Goal: Find specific page/section: Find specific page/section

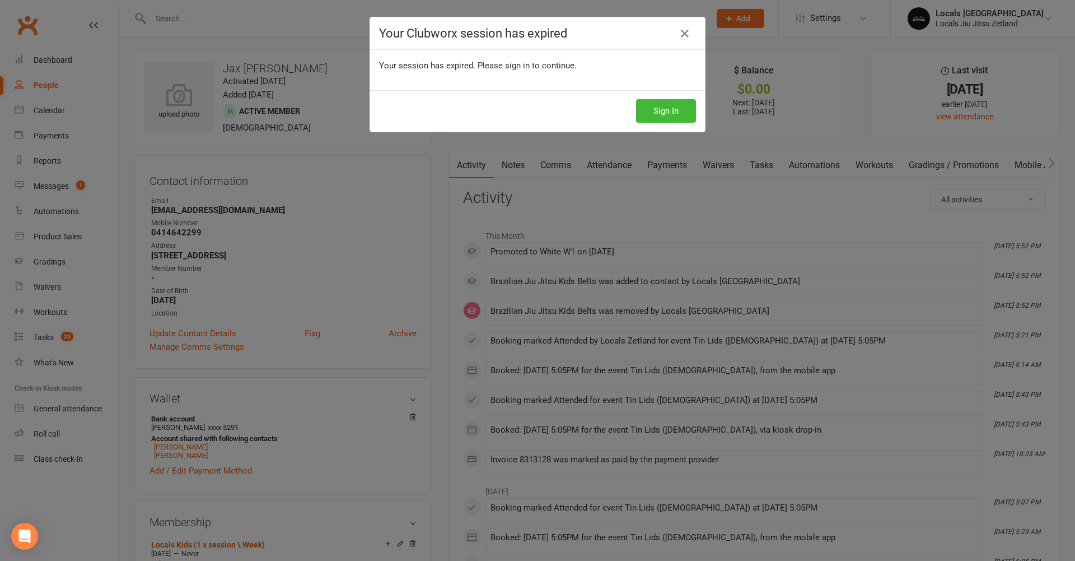
scroll to position [96, 0]
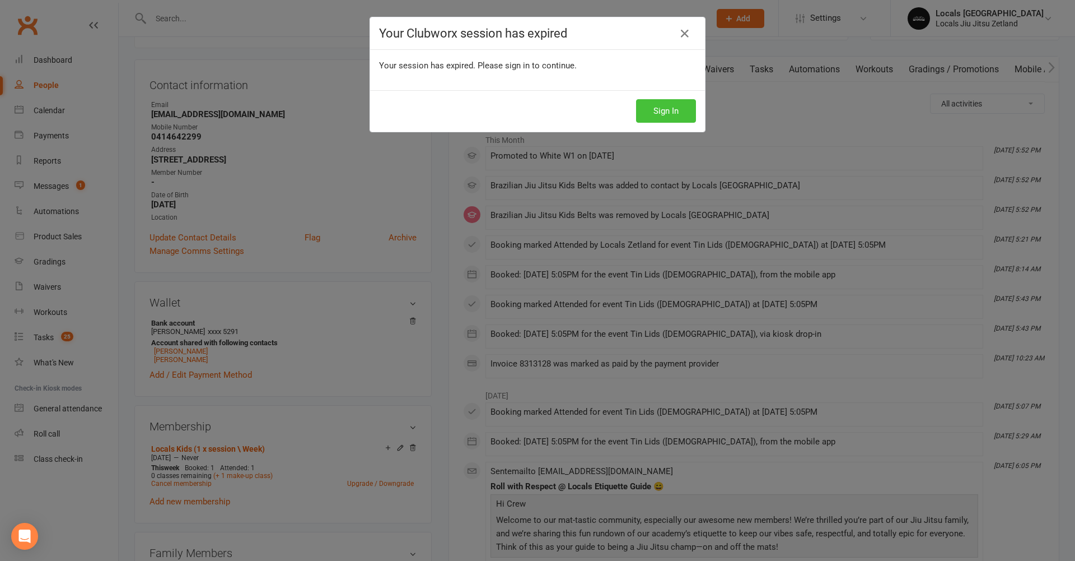
click at [662, 116] on button "Sign In" at bounding box center [666, 111] width 60 height 24
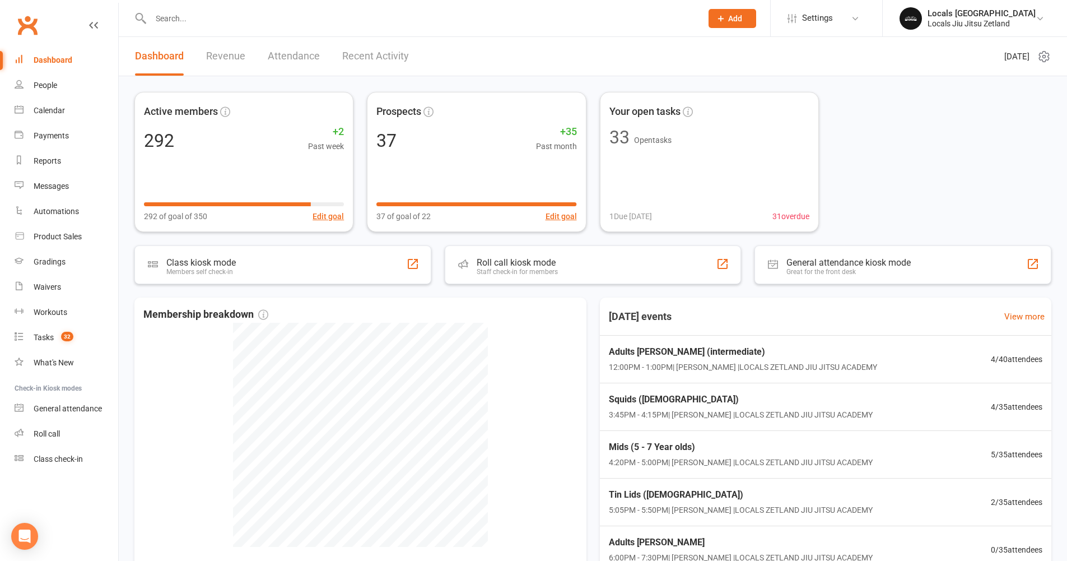
click at [174, 21] on input "text" at bounding box center [420, 19] width 547 height 16
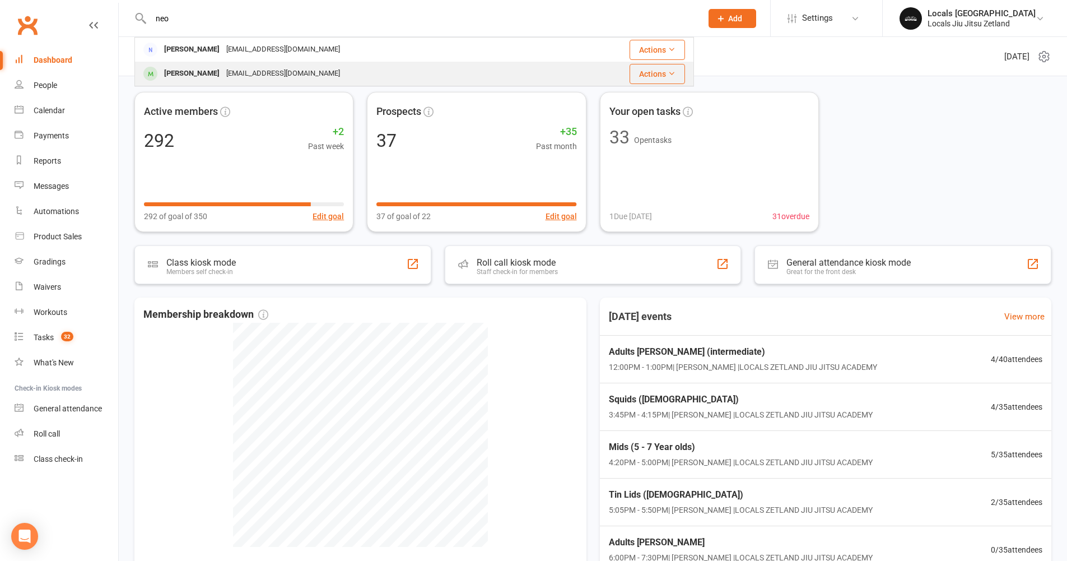
type input "neo"
click at [213, 77] on div "Neo Suzuki Barros" at bounding box center [192, 74] width 62 height 16
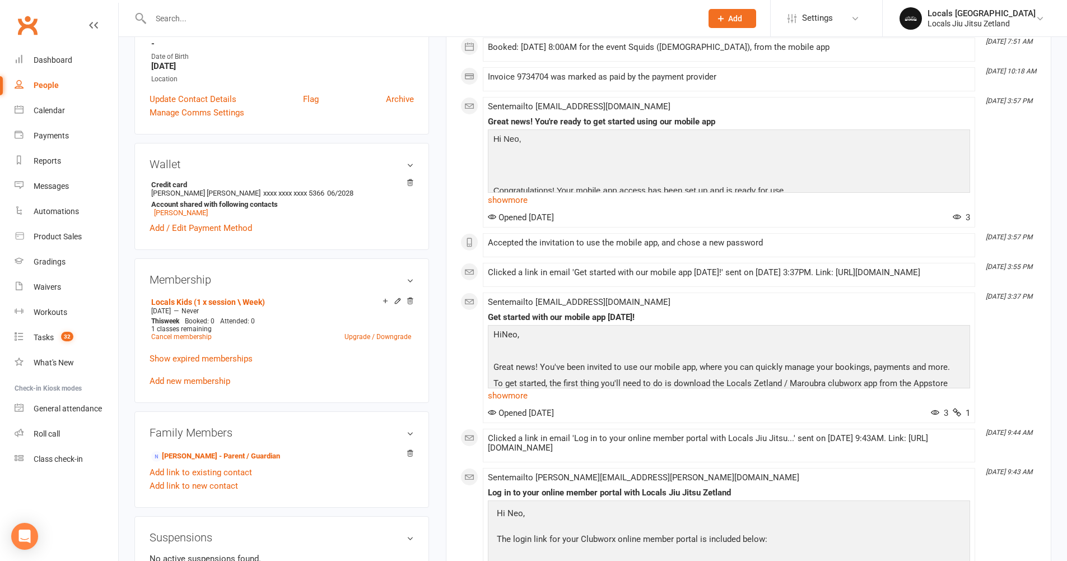
scroll to position [292, 0]
